Goal: Task Accomplishment & Management: Manage account settings

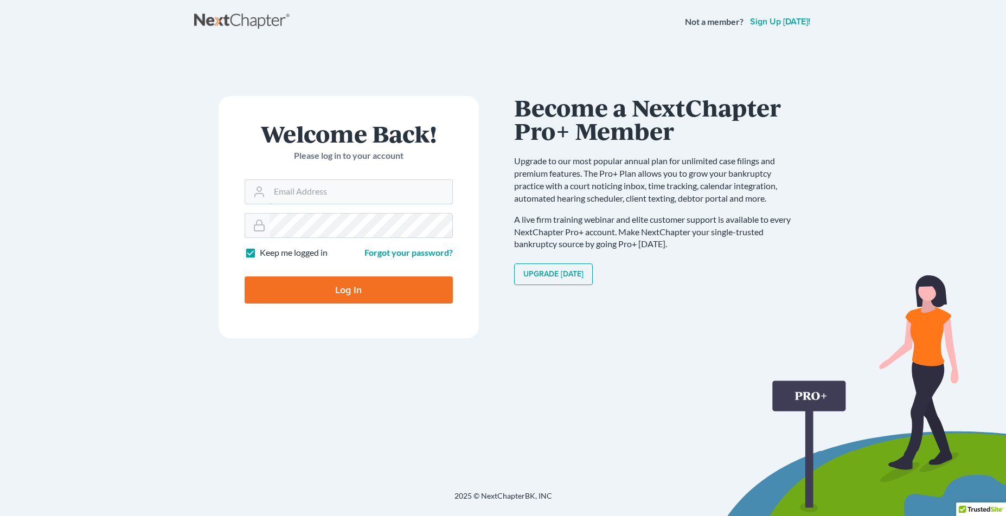
type input "[EMAIL_ADDRESS][DOMAIN_NAME]"
drag, startPoint x: 309, startPoint y: 293, endPoint x: 314, endPoint y: 291, distance: 6.2
click at [310, 293] on input "Log In" at bounding box center [349, 290] width 208 height 27
type input "Thinking..."
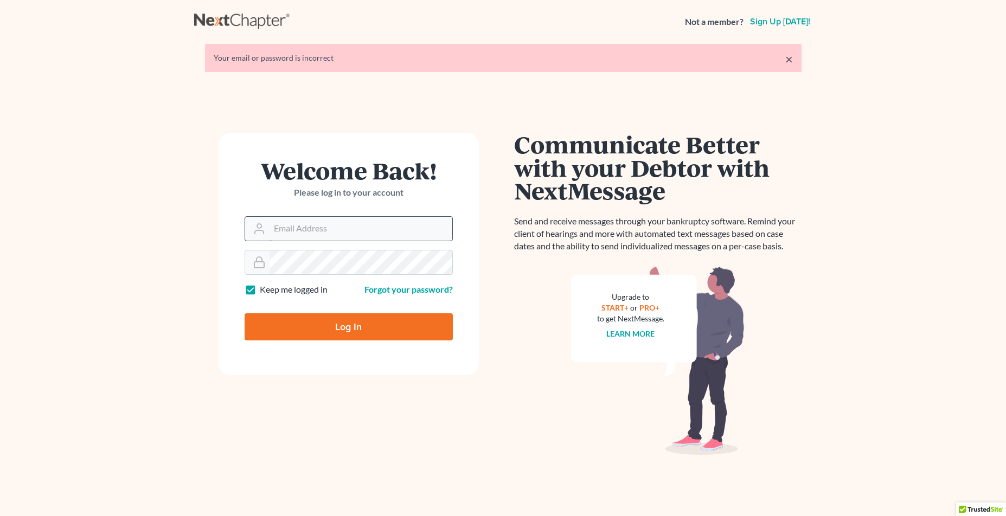
type input "jvelezesq@me.com"
click at [303, 325] on input "Log In" at bounding box center [349, 326] width 208 height 27
type input "Thinking..."
type input "[EMAIL_ADDRESS][DOMAIN_NAME]"
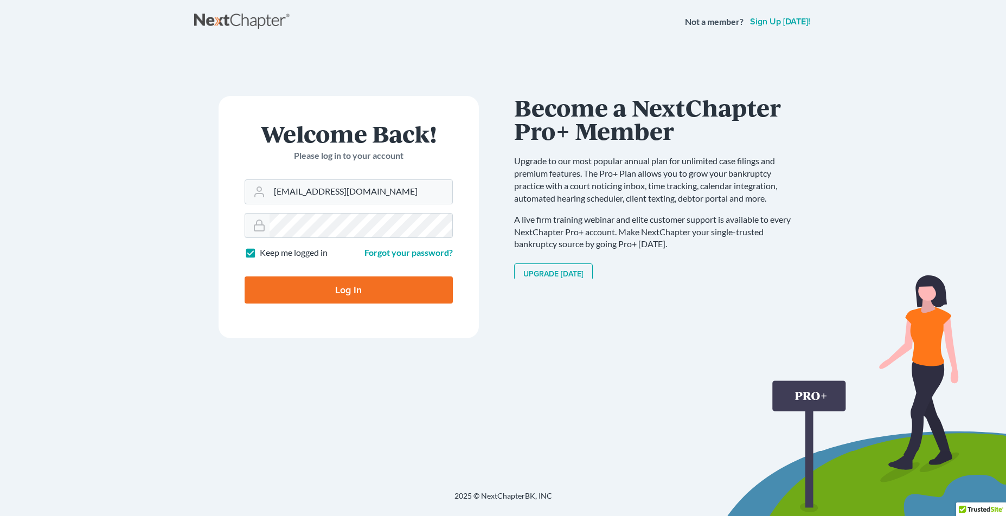
click at [260, 253] on label "Keep me logged in" at bounding box center [294, 253] width 68 height 12
click at [264, 253] on input "Keep me logged in" at bounding box center [267, 250] width 7 height 7
click at [221, 213] on form "Welcome Back! Please log in to your account Email Address jvelezesq@me.com Pass…" at bounding box center [349, 217] width 260 height 242
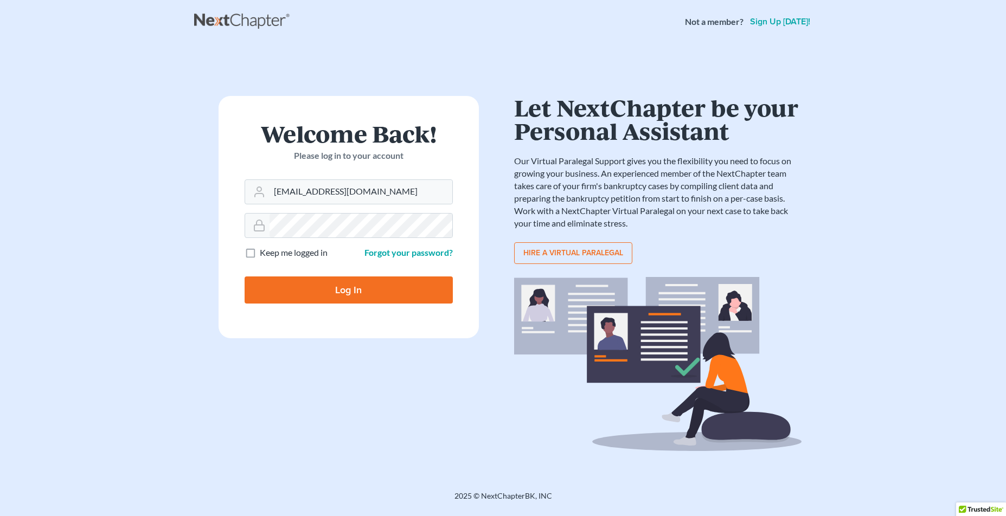
drag, startPoint x: 252, startPoint y: 253, endPoint x: 262, endPoint y: 268, distance: 18.3
click at [260, 253] on label "Keep me logged in" at bounding box center [294, 253] width 68 height 12
click at [264, 253] on input "Keep me logged in" at bounding box center [267, 250] width 7 height 7
checkbox input "true"
click at [284, 286] on input "Log In" at bounding box center [349, 290] width 208 height 27
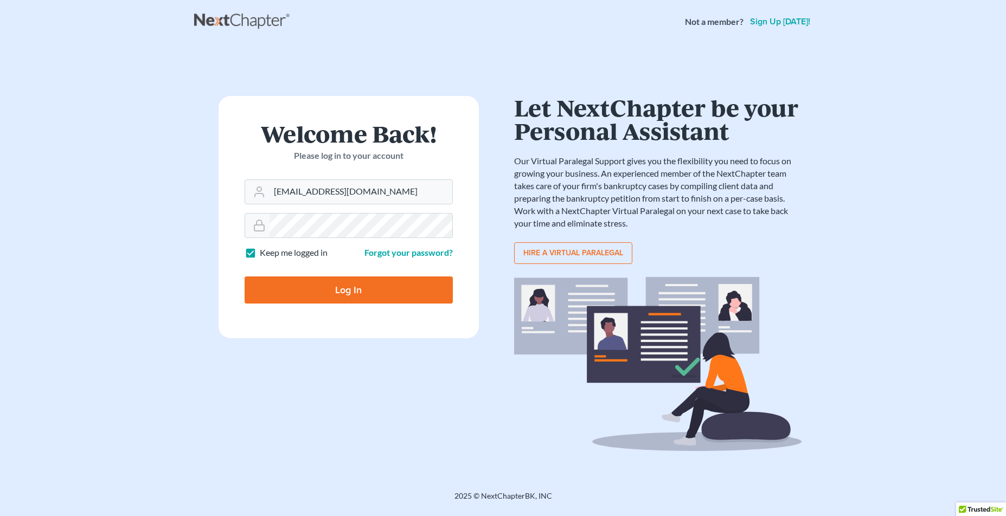
type input "Thinking..."
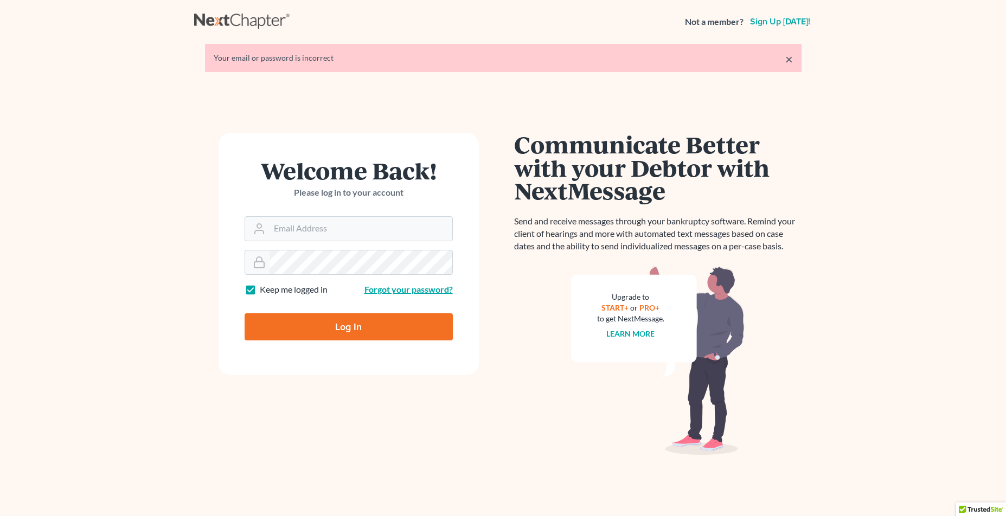
click at [434, 293] on link "Forgot your password?" at bounding box center [408, 289] width 88 height 10
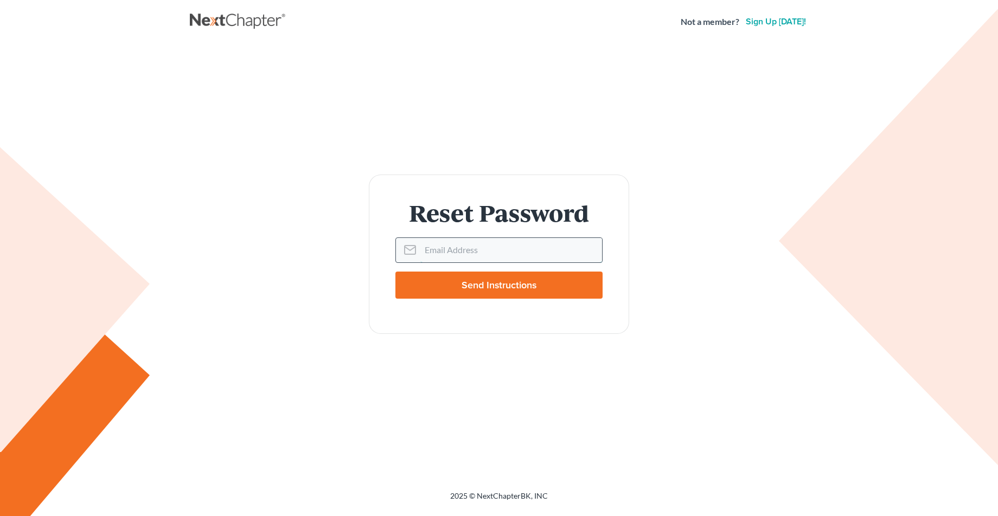
click at [438, 246] on input "Email Address" at bounding box center [511, 250] width 182 height 24
type input "[EMAIL_ADDRESS][DOMAIN_NAME]"
click at [463, 291] on input "Send Instructions" at bounding box center [498, 285] width 207 height 27
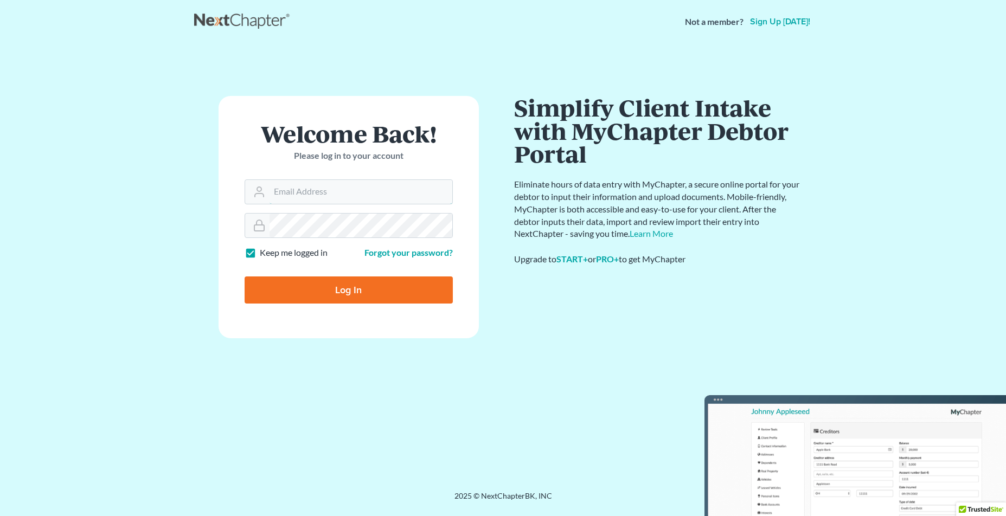
type input "jvelezesq@me.com"
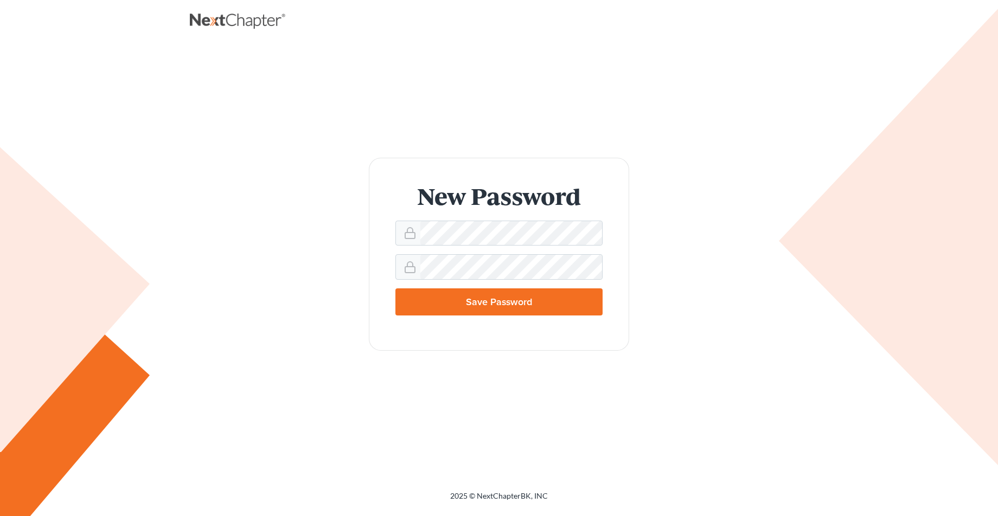
click at [483, 301] on input "Save Password" at bounding box center [498, 301] width 207 height 27
type input "Thinking..."
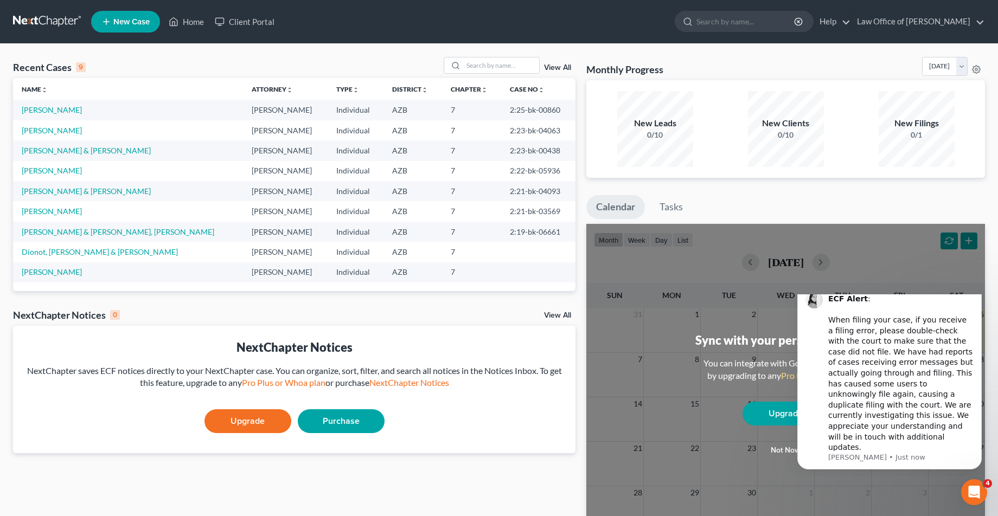
click at [864, 176] on div "New Leads 0/10 New Clients 0/10 New Filings 0/1" at bounding box center [785, 129] width 399 height 98
click at [915, 25] on link "Law Office of [PERSON_NAME]" at bounding box center [917, 22] width 133 height 20
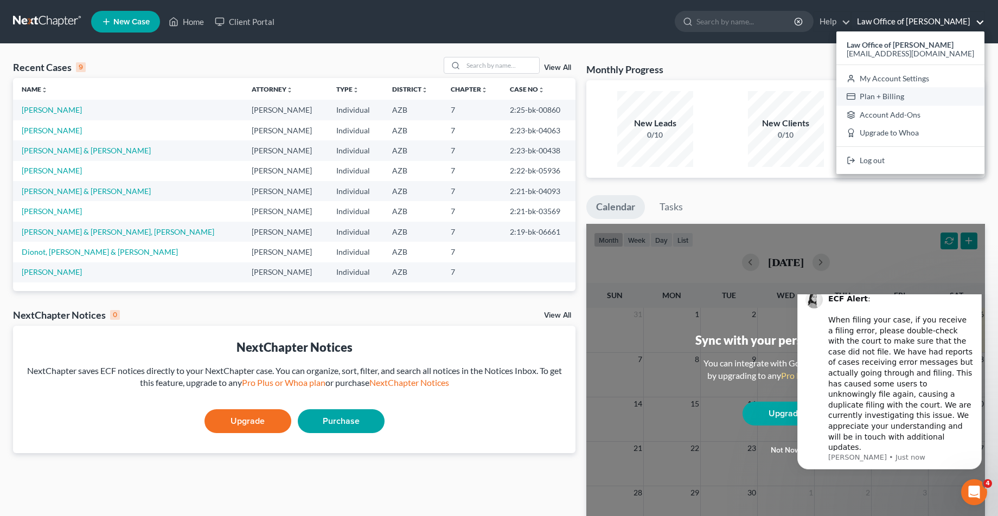
click at [906, 97] on link "Plan + Billing" at bounding box center [910, 96] width 148 height 18
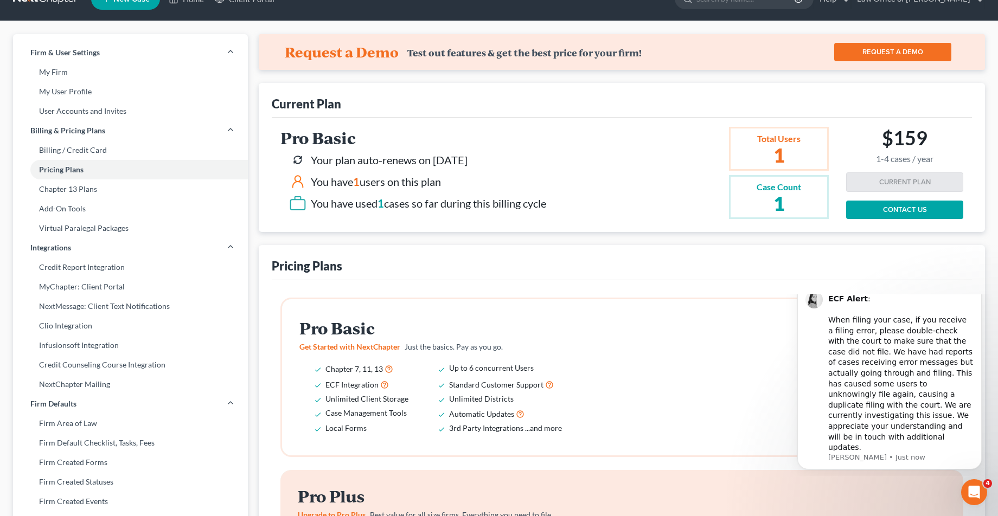
scroll to position [37, 0]
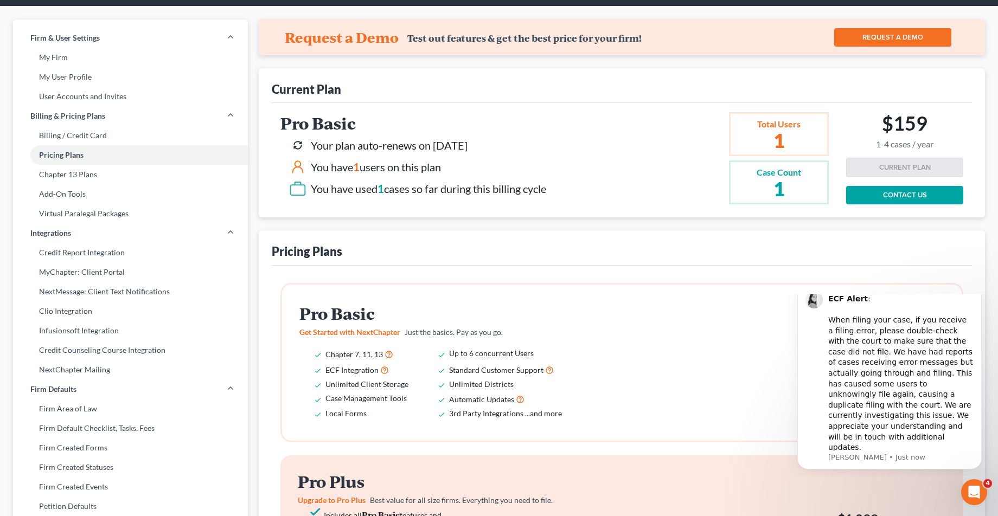
click at [979, 287] on icon "Dismiss notification" at bounding box center [978, 284] width 6 height 6
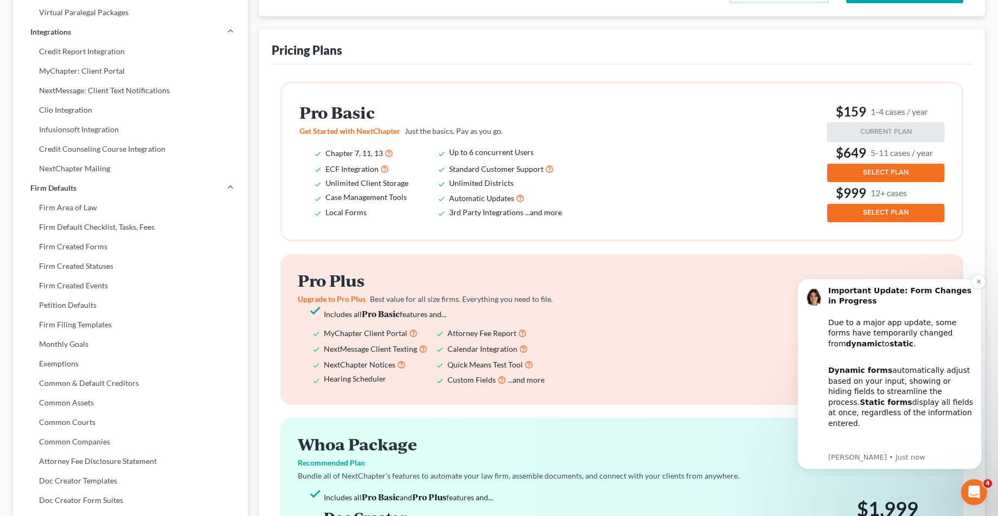
scroll to position [240, 0]
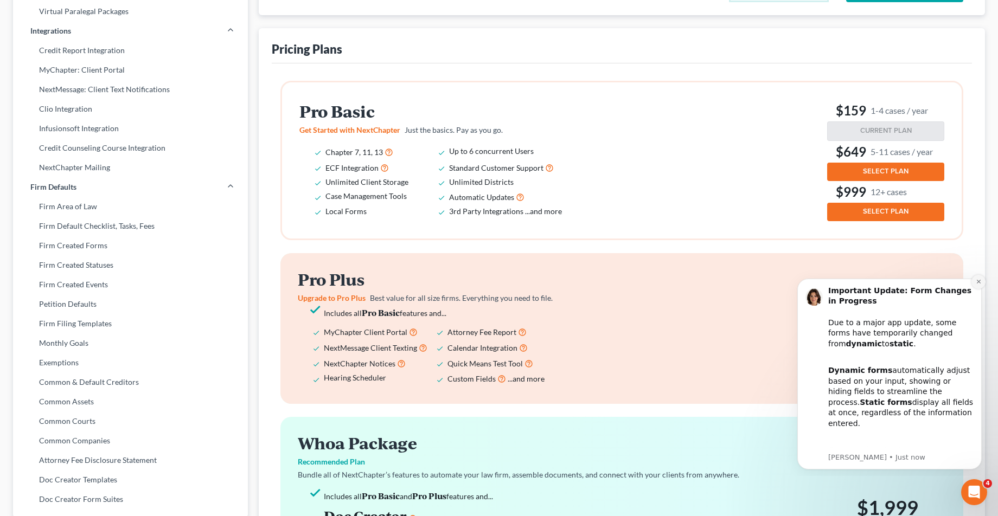
click at [979, 279] on icon "Dismiss notification" at bounding box center [978, 282] width 6 height 6
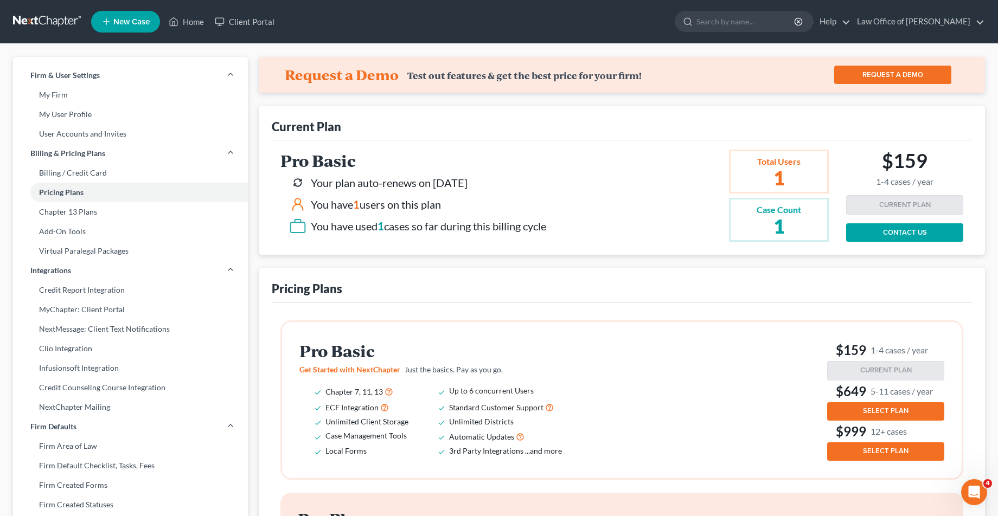
scroll to position [0, 0]
